Goal: Task Accomplishment & Management: Complete application form

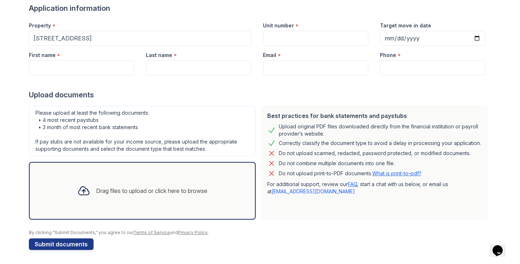
scroll to position [58, 0]
click at [296, 39] on input "Unit number" at bounding box center [315, 37] width 105 height 15
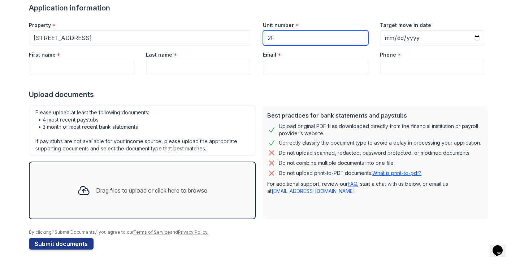
type input "2F"
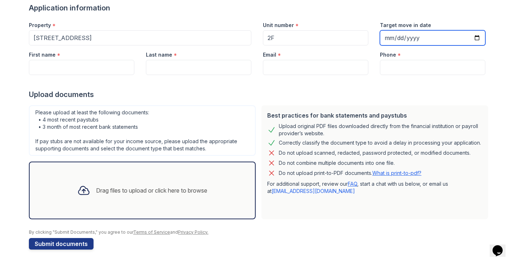
click at [434, 32] on input "Target move in date" at bounding box center [432, 37] width 105 height 15
type input "[DATE]"
click at [339, 90] on div "Upload documents" at bounding box center [260, 95] width 462 height 10
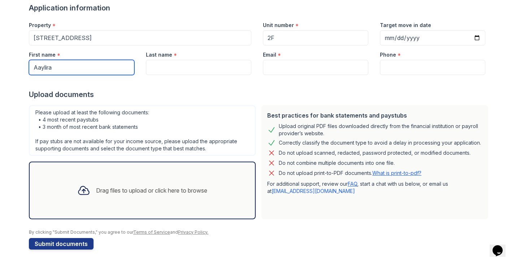
type input "Aaylira"
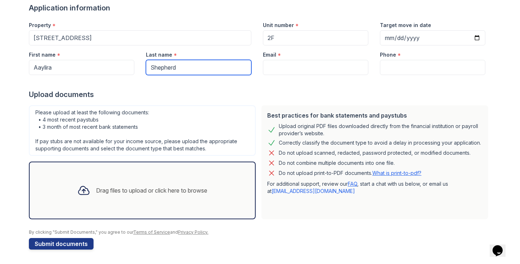
type input "Shepherd"
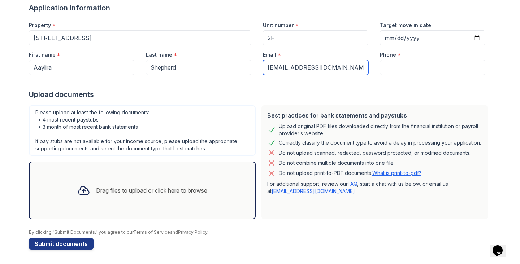
type input "[EMAIL_ADDRESS][DOMAIN_NAME]"
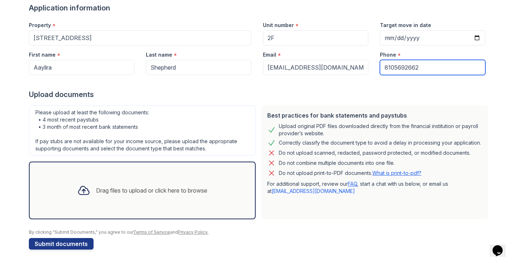
type input "8105692662"
click at [338, 90] on div "Upload documents" at bounding box center [260, 95] width 462 height 10
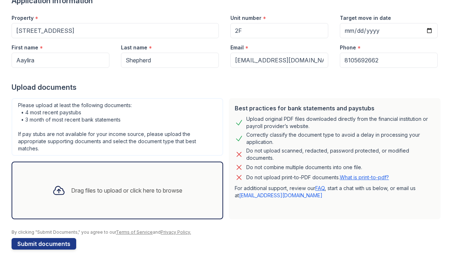
scroll to position [0, 0]
click at [86, 182] on div "Drag files to upload or click here to browse" at bounding box center [118, 190] width 142 height 25
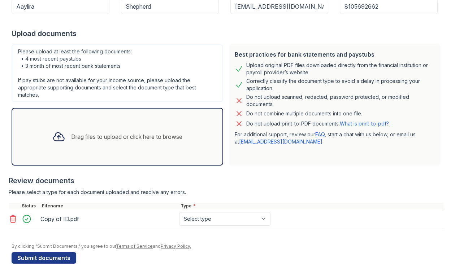
scroll to position [123, 0]
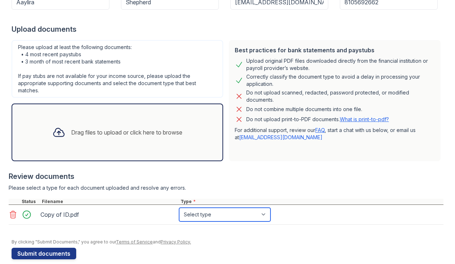
select select "other"
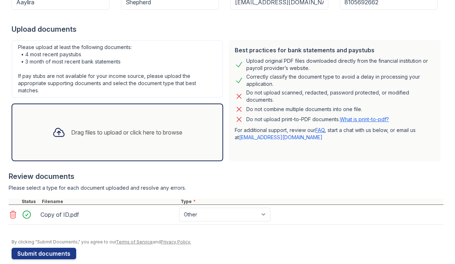
click at [245, 186] on div "Please select a type for each document uploaded and resolve any errors." at bounding box center [226, 188] width 435 height 7
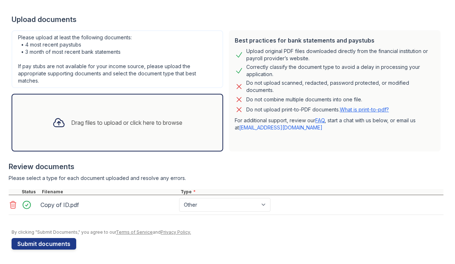
scroll to position [133, 0]
click at [52, 127] on icon at bounding box center [58, 122] width 13 height 13
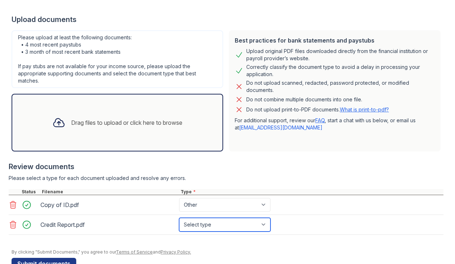
select select "other"
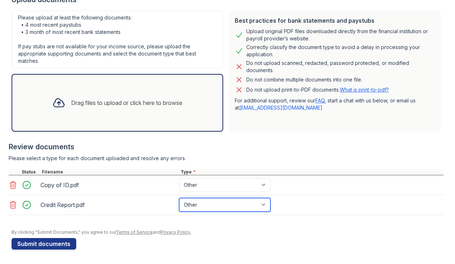
scroll to position [153, 0]
click at [217, 151] on div "Review documents" at bounding box center [226, 147] width 435 height 10
click at [139, 105] on div "Drag files to upload or click here to browse" at bounding box center [126, 103] width 111 height 9
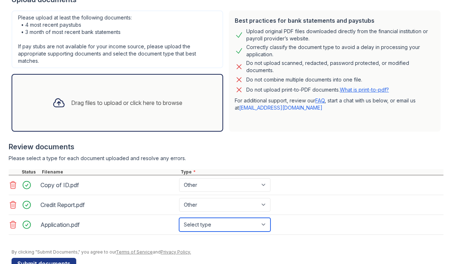
select select "other"
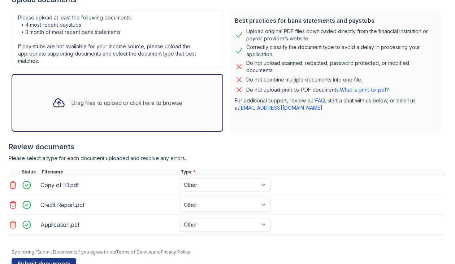
click at [211, 154] on div "Review documents Please select a type for each document uploaded and resolve an…" at bounding box center [226, 189] width 435 height 108
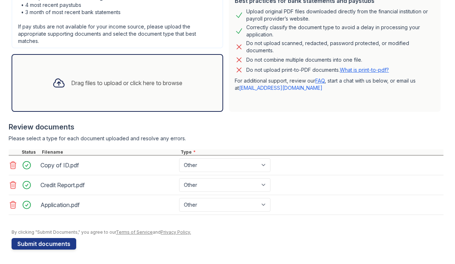
scroll to position [173, 0]
click at [110, 96] on div "Drag files to upload or click here to browse" at bounding box center [118, 83] width 212 height 58
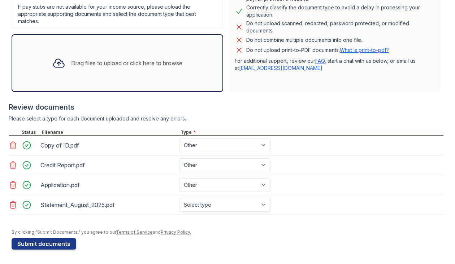
scroll to position [192, 0]
select select "bank_statement"
click at [185, 214] on div "Statement_August_2025.pdf Select type Paystub Bank Statement Offer Letter Tax D…" at bounding box center [226, 205] width 435 height 20
click at [133, 61] on div "Drag files to upload or click here to browse" at bounding box center [126, 63] width 111 height 9
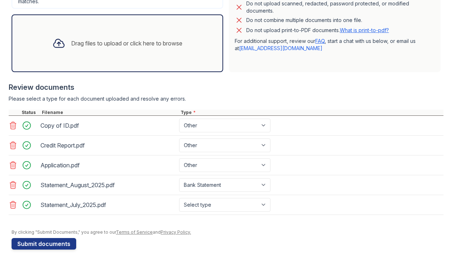
scroll to position [212, 0]
select select "bank_statement"
click at [208, 229] on div at bounding box center [228, 225] width 432 height 7
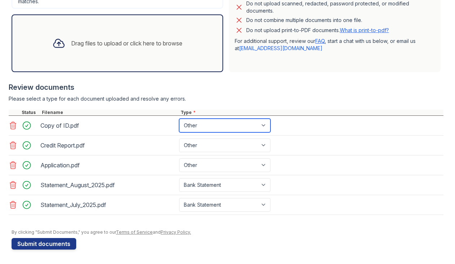
drag, startPoint x: 216, startPoint y: 120, endPoint x: 302, endPoint y: 125, distance: 85.7
click at [302, 126] on div "Copy of ID.pdf Select type Paystub Bank Statement Offer Letter Tax Documents Be…" at bounding box center [226, 126] width 435 height 20
click at [212, 222] on div at bounding box center [228, 225] width 432 height 7
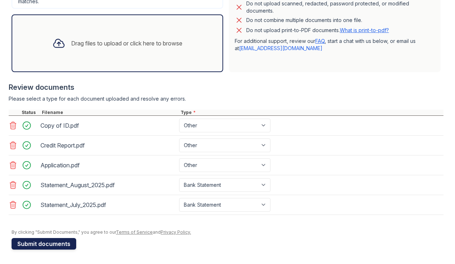
click at [60, 246] on button "Submit documents" at bounding box center [44, 244] width 65 height 12
